Goal: Task Accomplishment & Management: Use online tool/utility

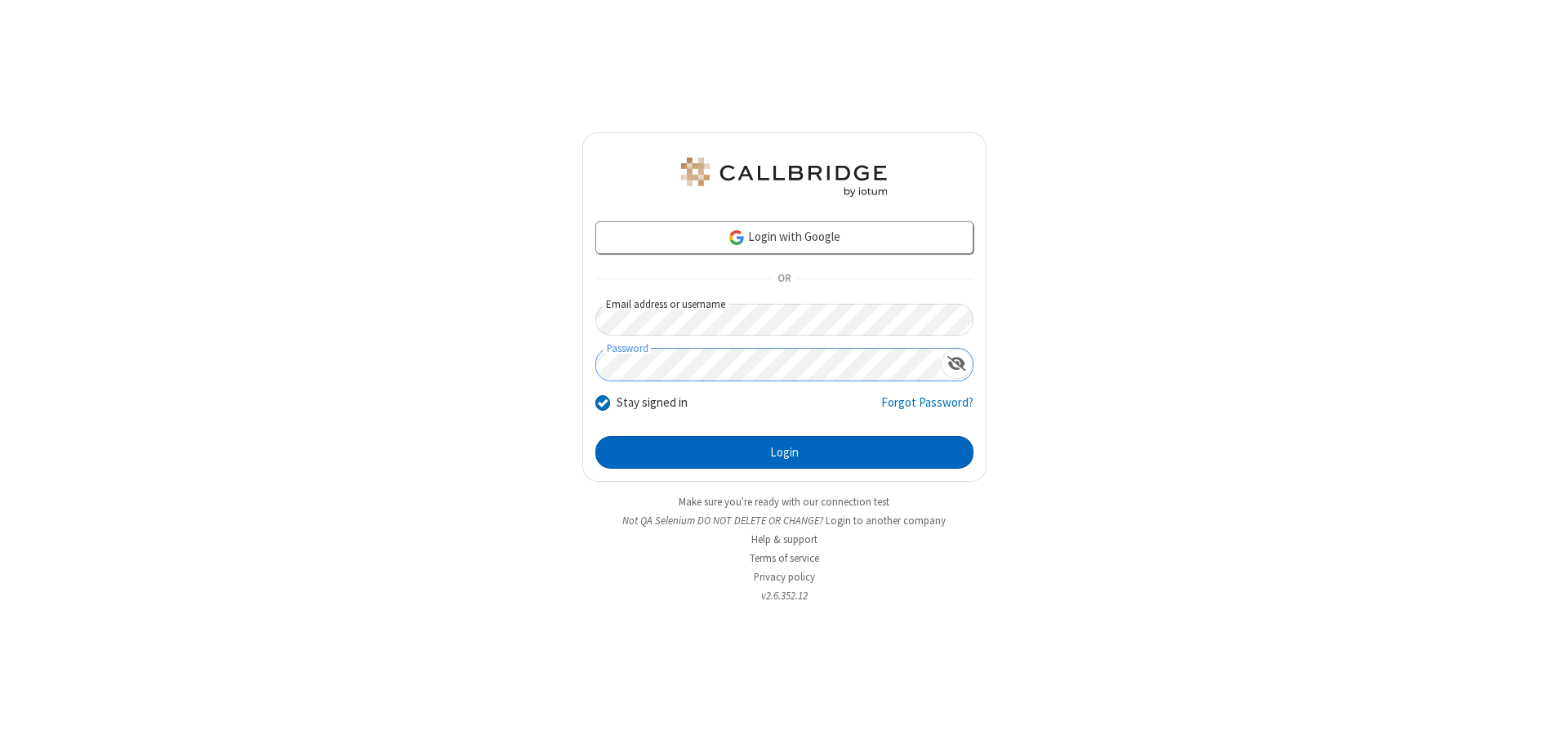
click at [784, 453] on button "Login" at bounding box center [784, 453] width 378 height 33
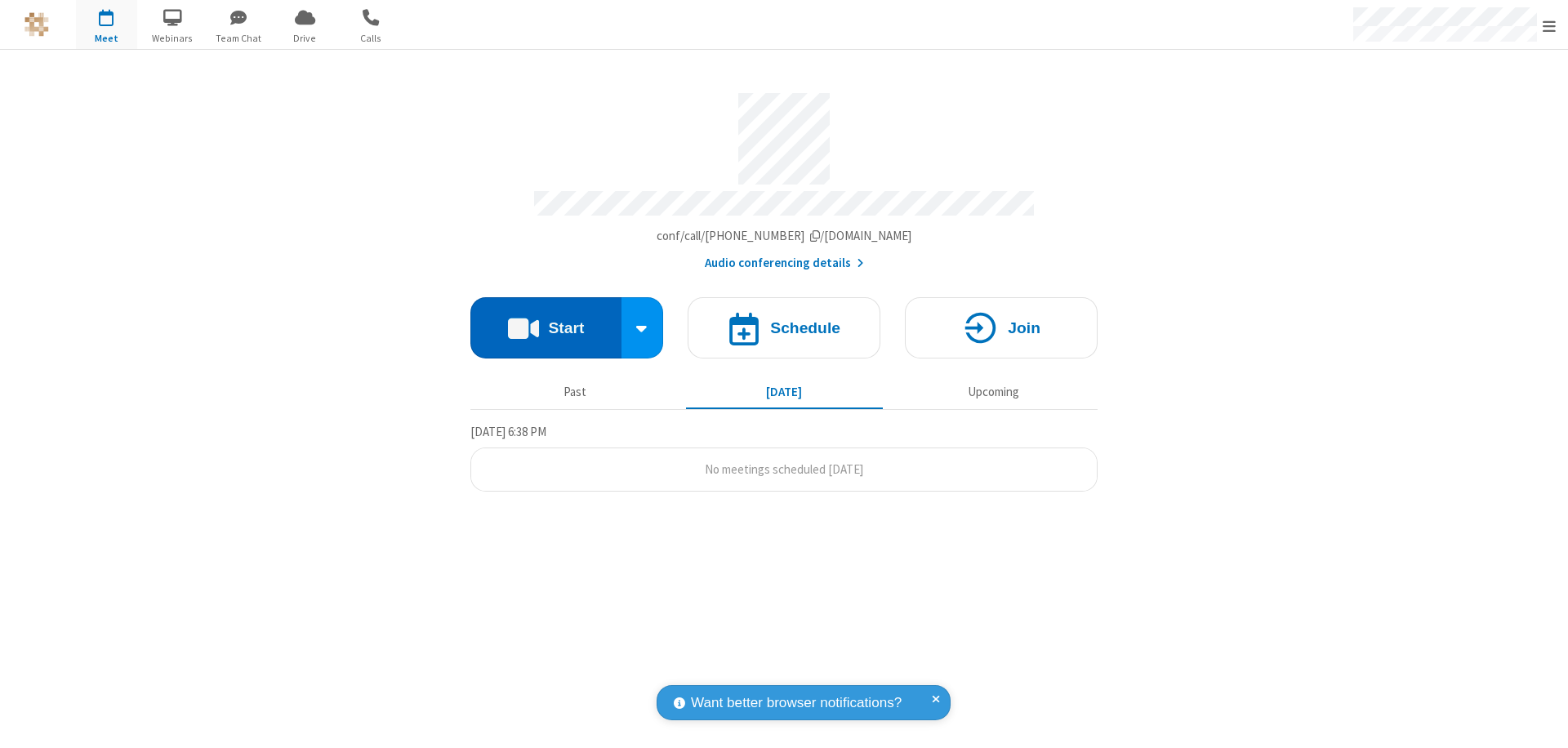
click at [546, 320] on button "Start" at bounding box center [546, 328] width 151 height 61
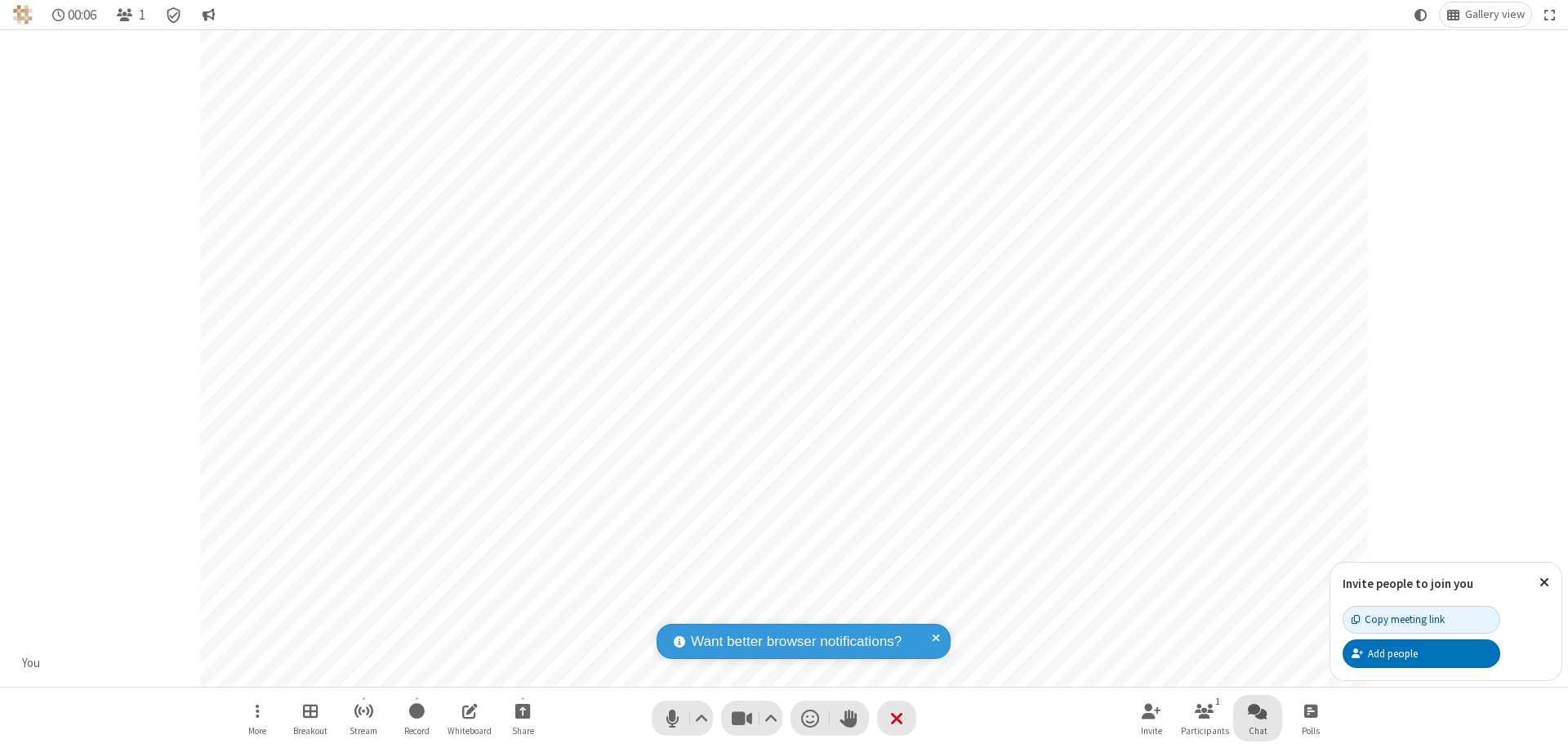
click at [1258, 711] on span "Open chat" at bounding box center [1258, 710] width 19 height 20
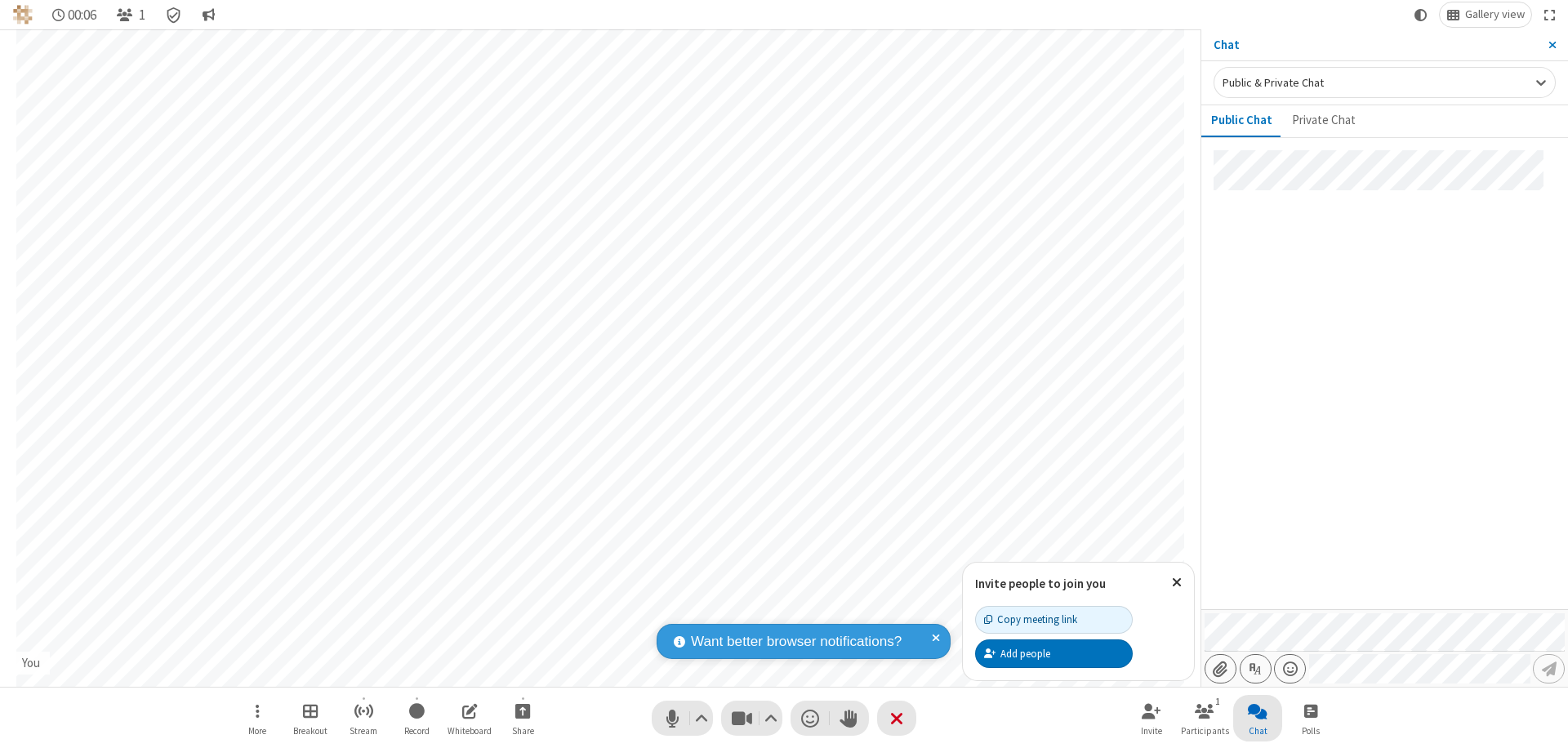
type input "C:\fakepath\doc_test.docx"
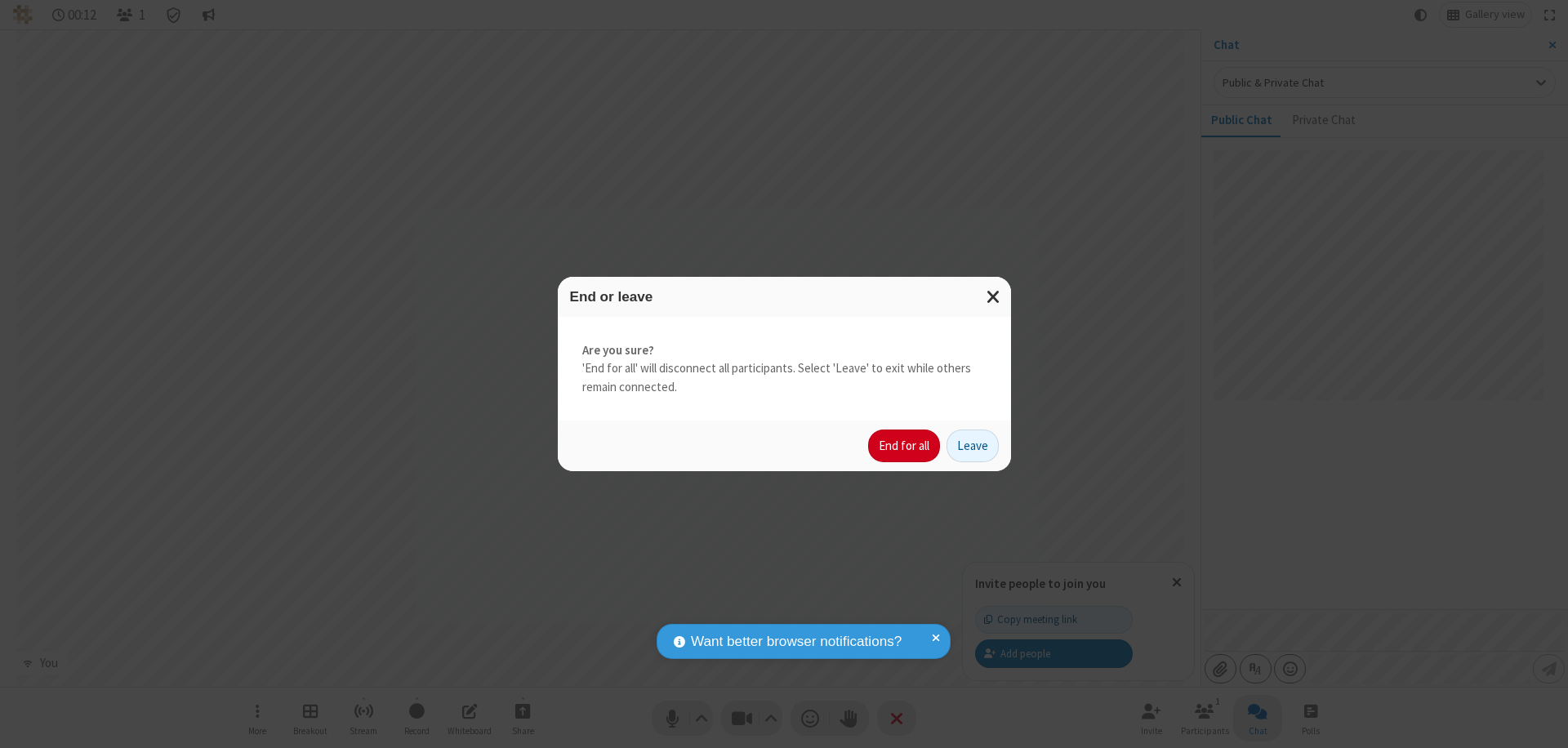
click at [905, 446] on button "End for all" at bounding box center [904, 446] width 72 height 33
